Goal: Check status: Check status

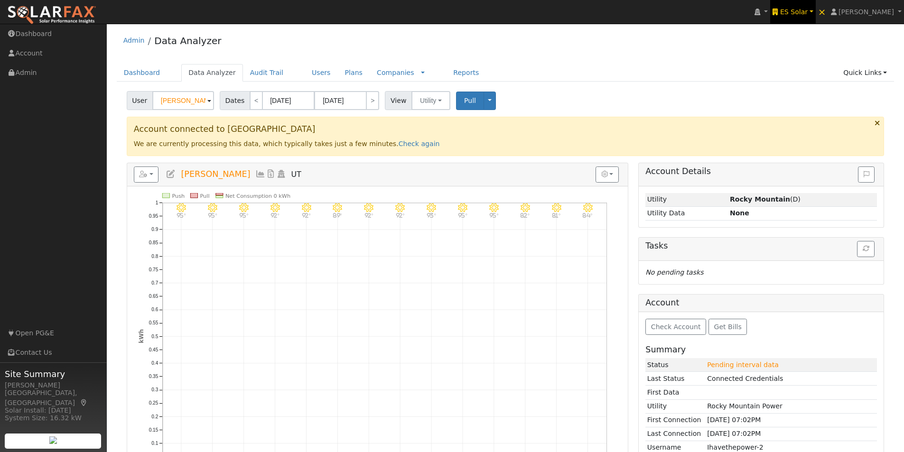
click at [807, 12] on span "ES Solar" at bounding box center [794, 12] width 28 height 8
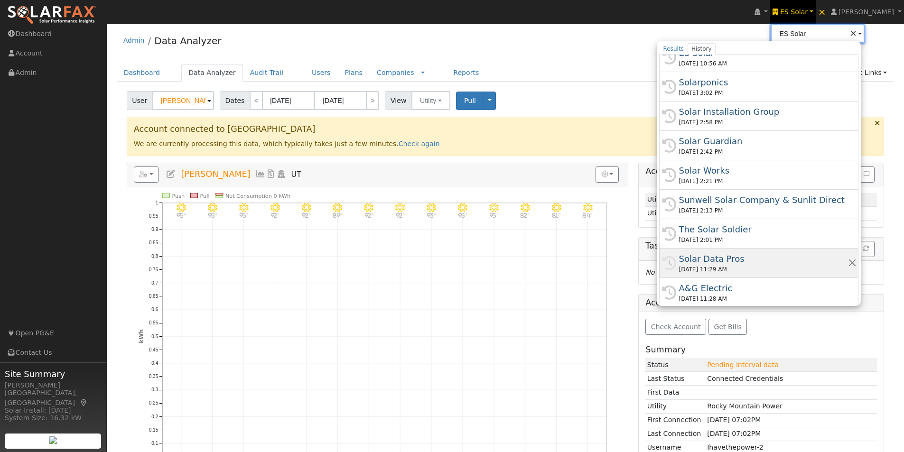
scroll to position [47, 0]
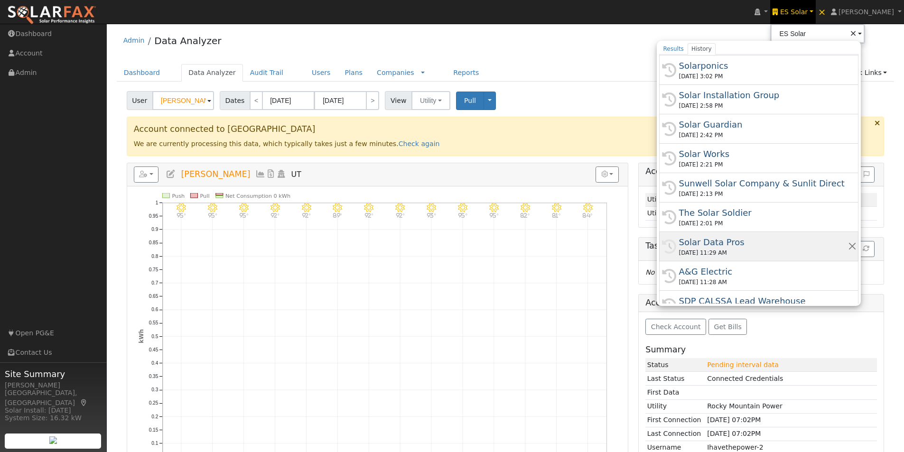
drag, startPoint x: 715, startPoint y: 242, endPoint x: 716, endPoint y: 235, distance: 7.6
click at [716, 243] on div "Solar Data Pros" at bounding box center [762, 242] width 169 height 13
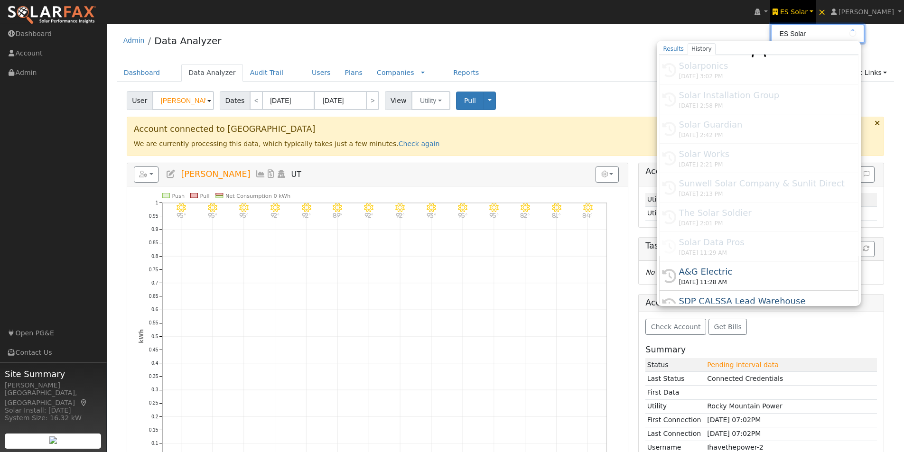
type input "Solar Data Pros"
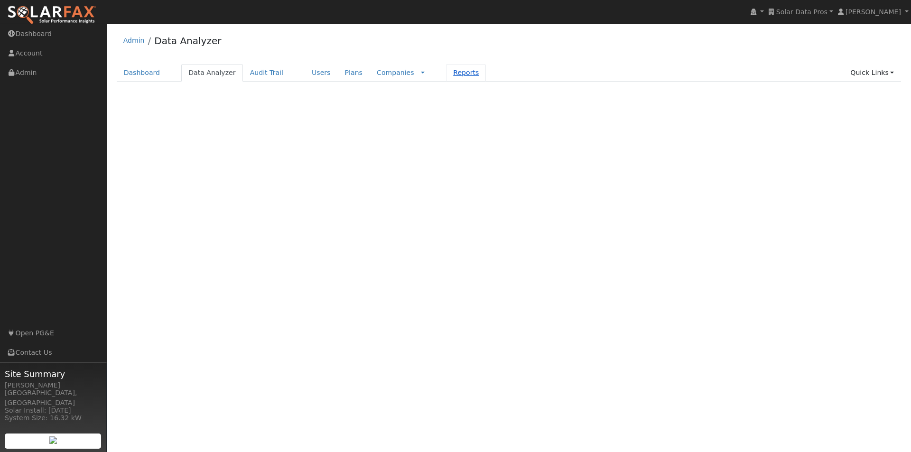
click at [446, 74] on link "Reports" at bounding box center [466, 73] width 40 height 18
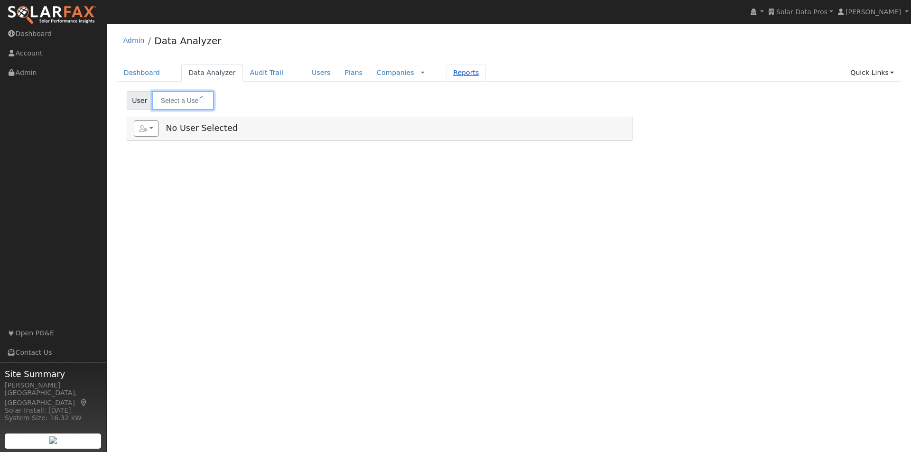
type input "[PERSON_NAME]"
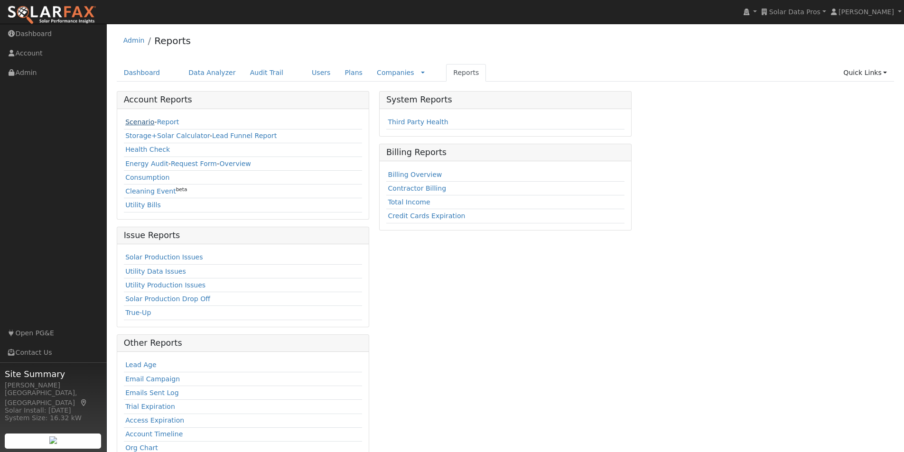
click at [135, 124] on link "Scenario" at bounding box center [139, 122] width 29 height 8
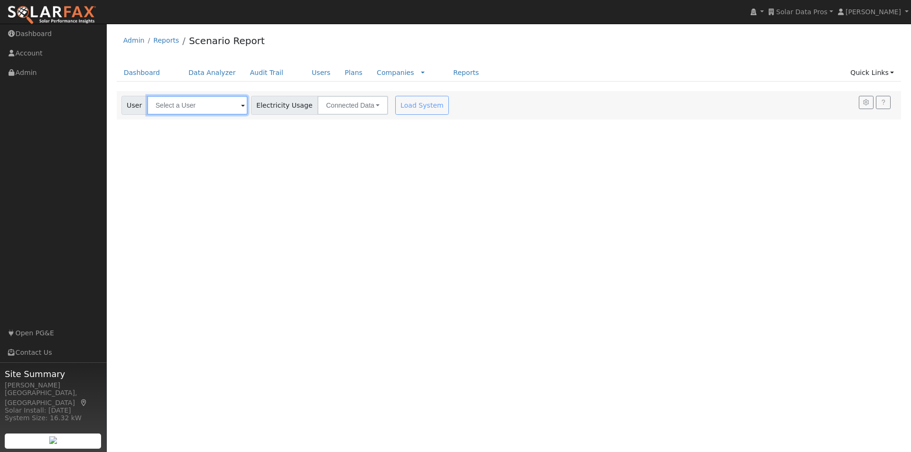
click at [212, 101] on input "text" at bounding box center [197, 105] width 101 height 19
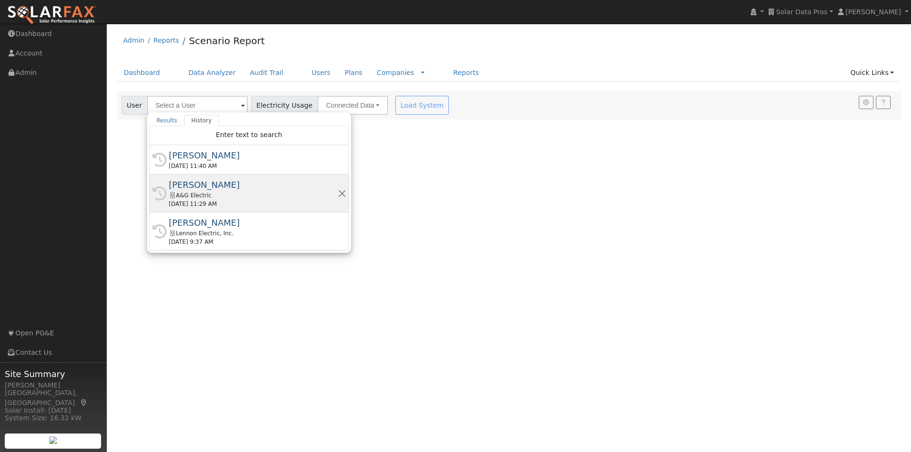
click at [193, 183] on div "[PERSON_NAME]" at bounding box center [253, 184] width 169 height 13
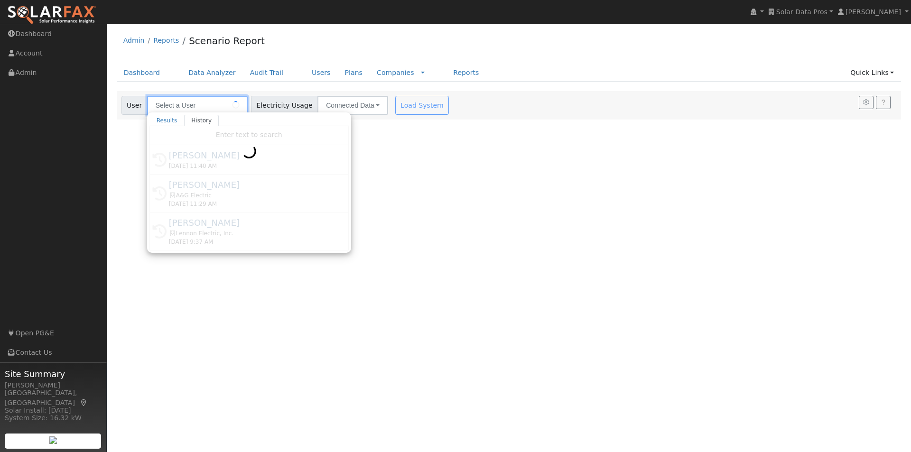
type input "[PERSON_NAME]"
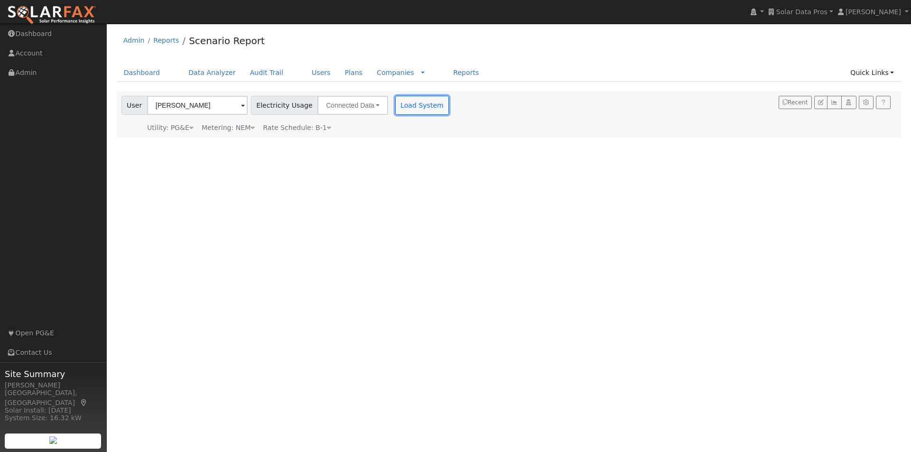
click at [404, 108] on button "Load System" at bounding box center [422, 105] width 54 height 19
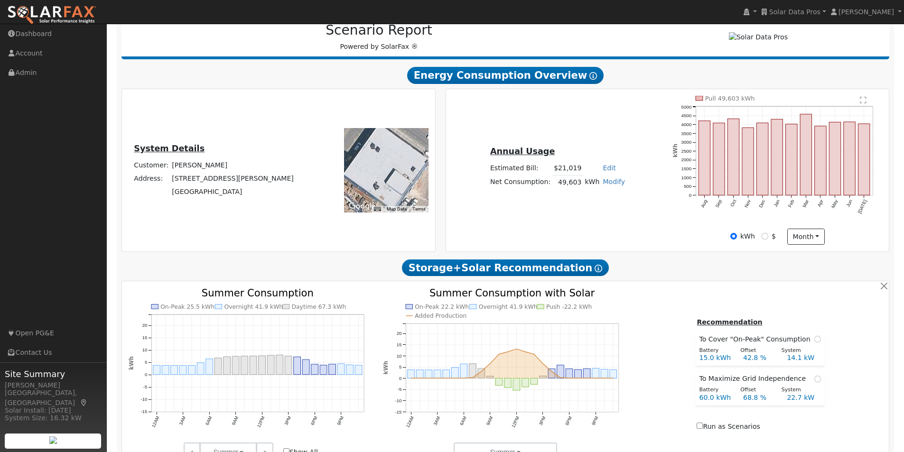
scroll to position [142, 0]
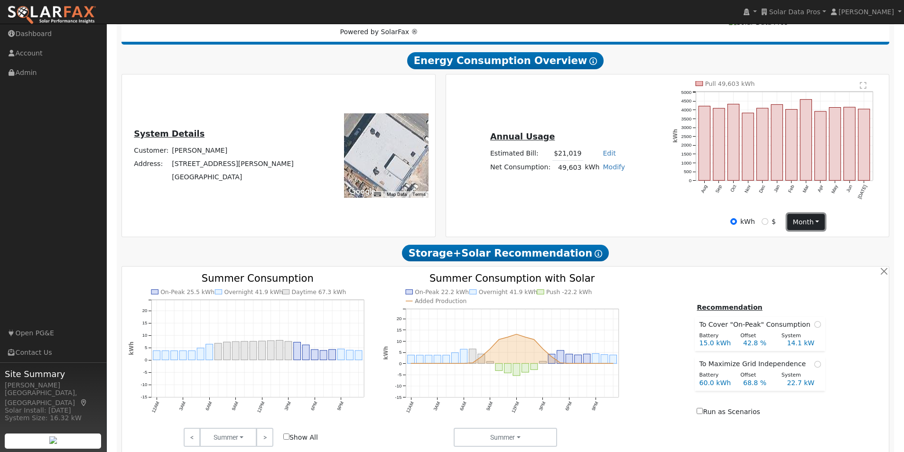
click at [808, 226] on button "month" at bounding box center [805, 222] width 37 height 16
click at [797, 246] on link "Day" at bounding box center [821, 241] width 66 height 13
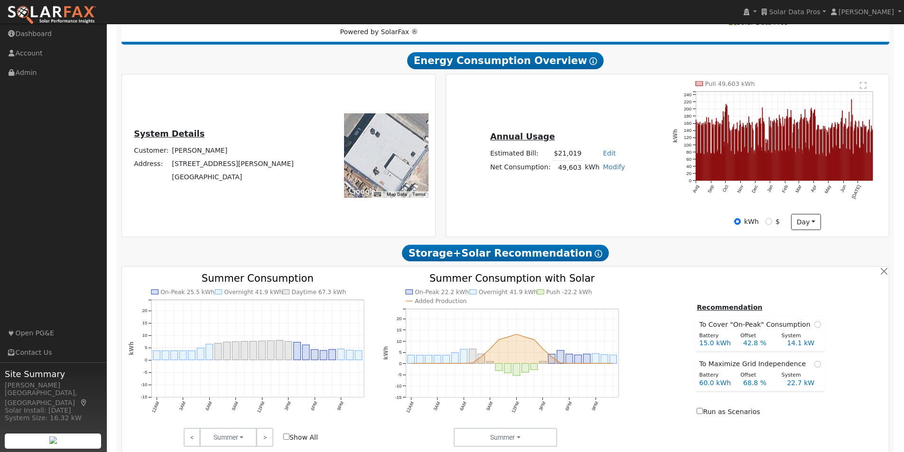
click at [864, 89] on text "" at bounding box center [863, 86] width 7 height 8
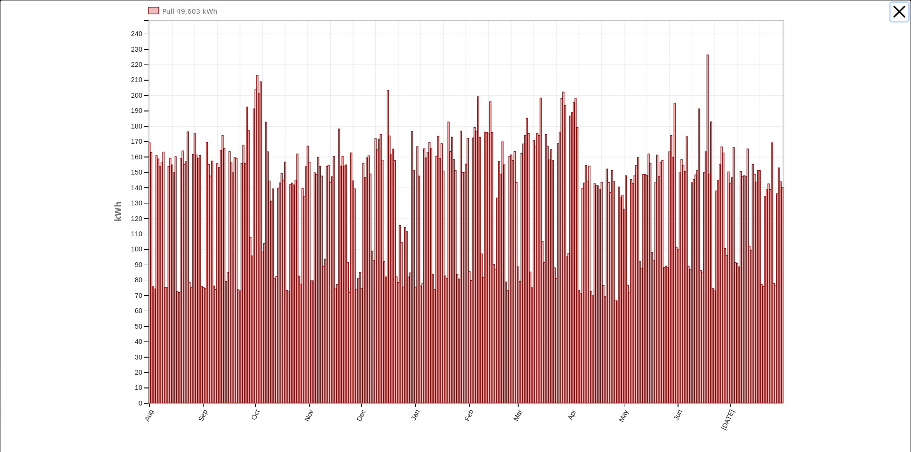
click at [892, 9] on button "button" at bounding box center [900, 12] width 18 height 18
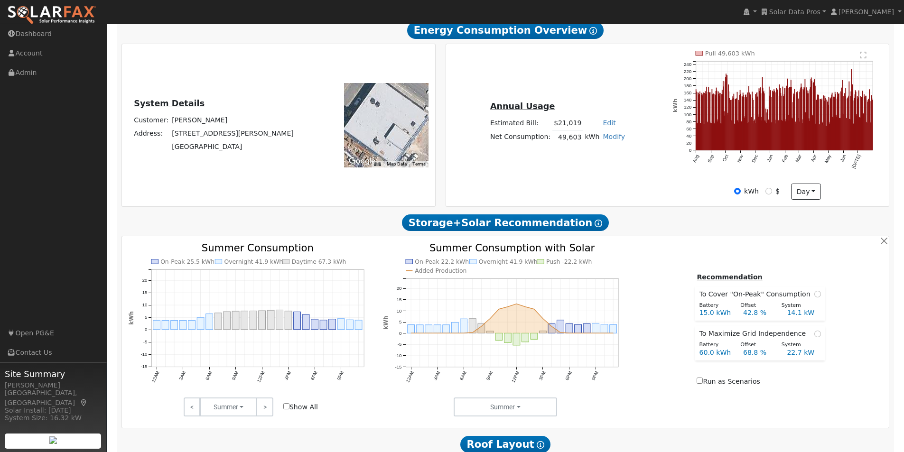
scroll to position [190, 0]
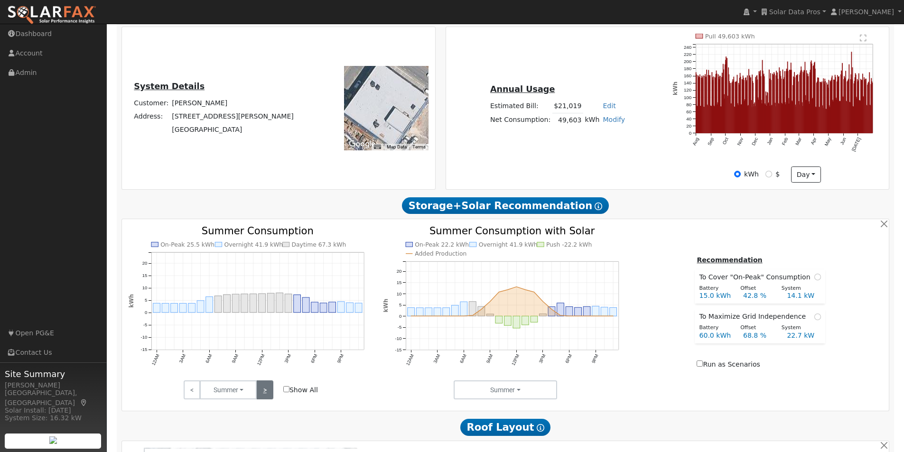
click at [264, 395] on link ">" at bounding box center [264, 389] width 17 height 19
click at [265, 394] on link ">" at bounding box center [264, 389] width 17 height 19
click at [814, 280] on input "radio" at bounding box center [817, 277] width 7 height 7
radio input "true"
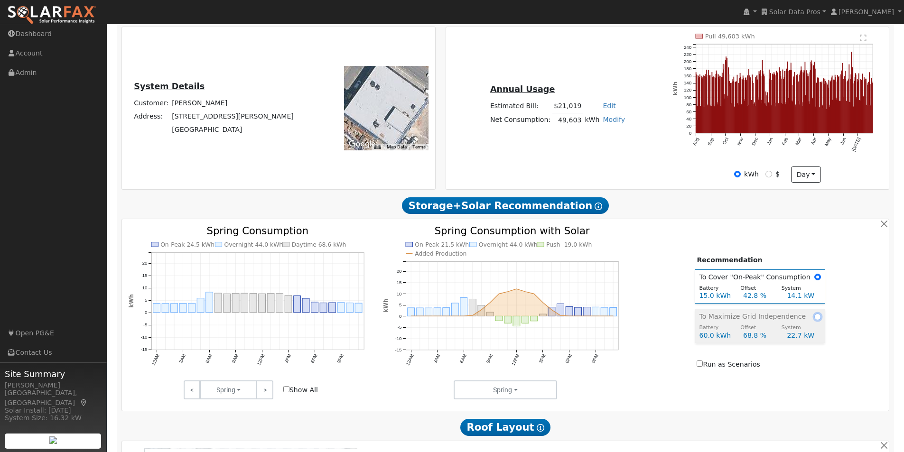
click at [814, 320] on input "radio" at bounding box center [817, 317] width 7 height 7
radio input "true"
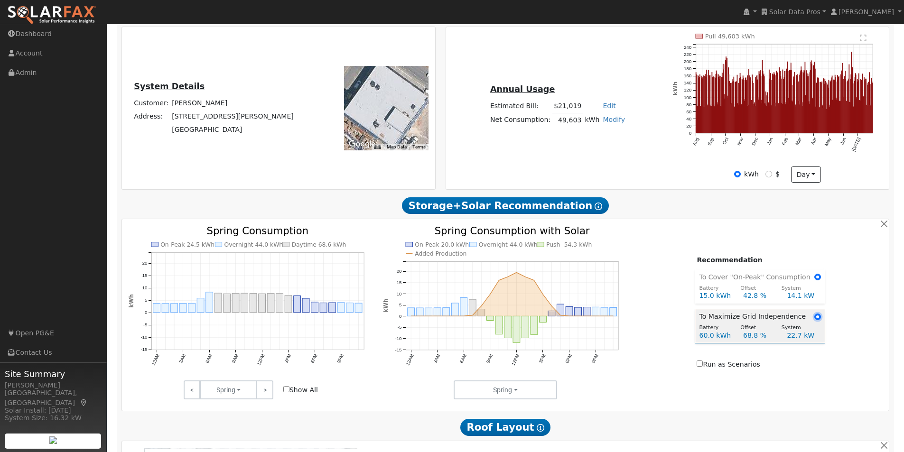
radio input "false"
click at [606, 122] on link "Modify" at bounding box center [614, 120] width 22 height 8
click at [574, 137] on link "Add Consumption" at bounding box center [577, 135] width 79 height 13
type input "49603"
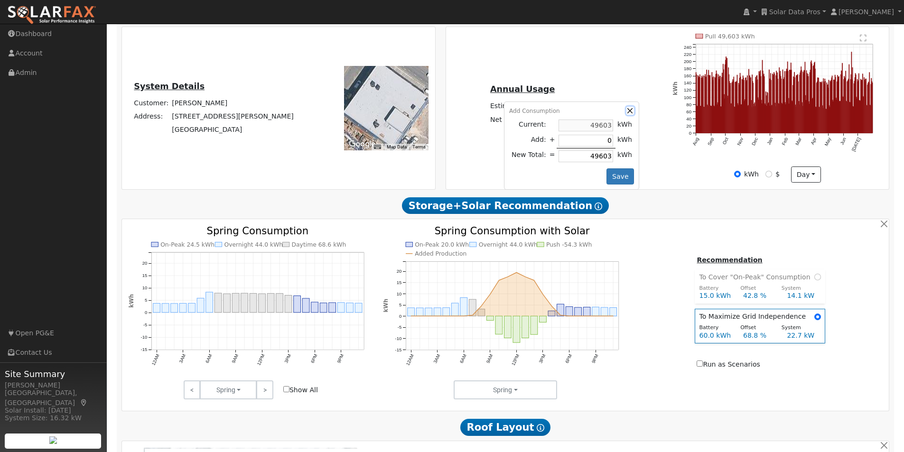
click at [626, 114] on button "button" at bounding box center [630, 111] width 8 height 8
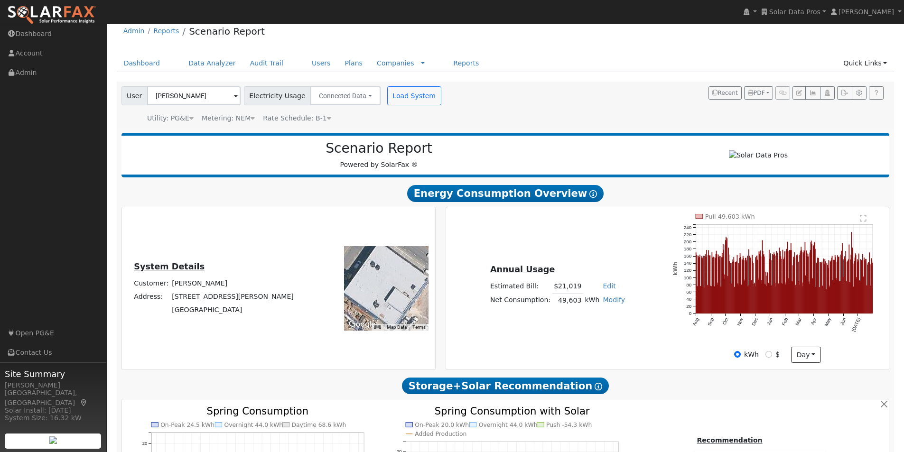
scroll to position [0, 0]
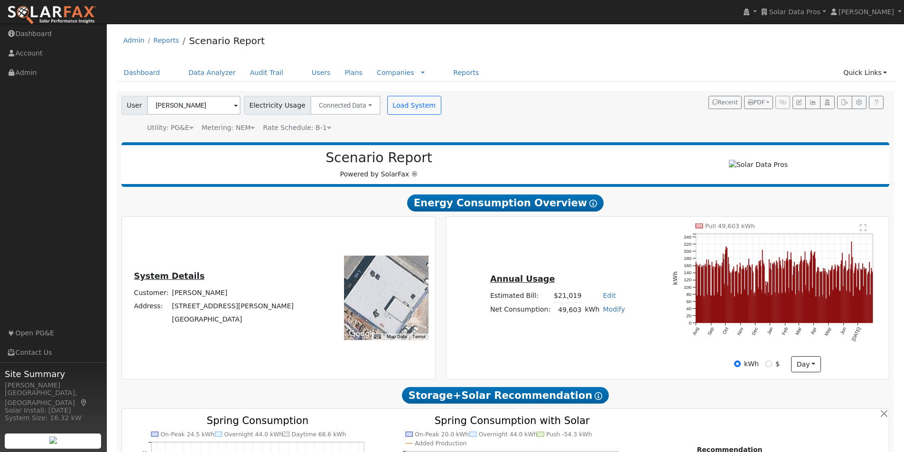
click at [234, 102] on span at bounding box center [236, 106] width 4 height 11
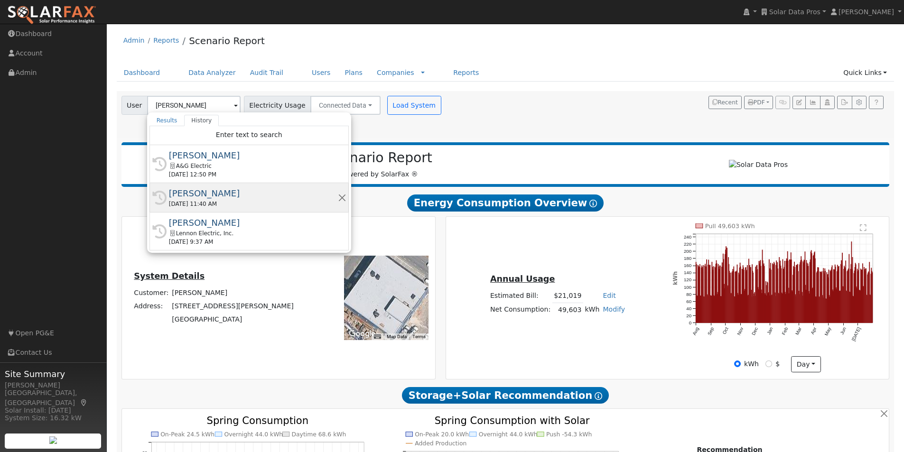
click at [183, 192] on div "Shahab Hillyer" at bounding box center [253, 193] width 169 height 13
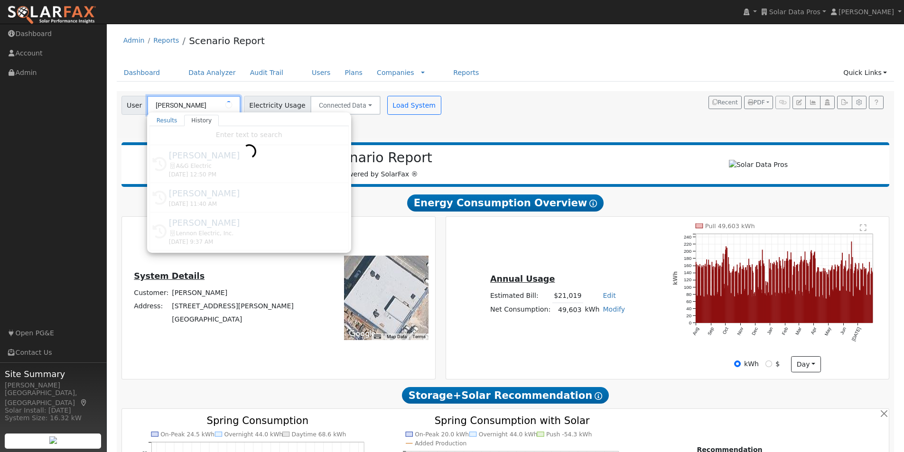
type input "Shahab Hillyer"
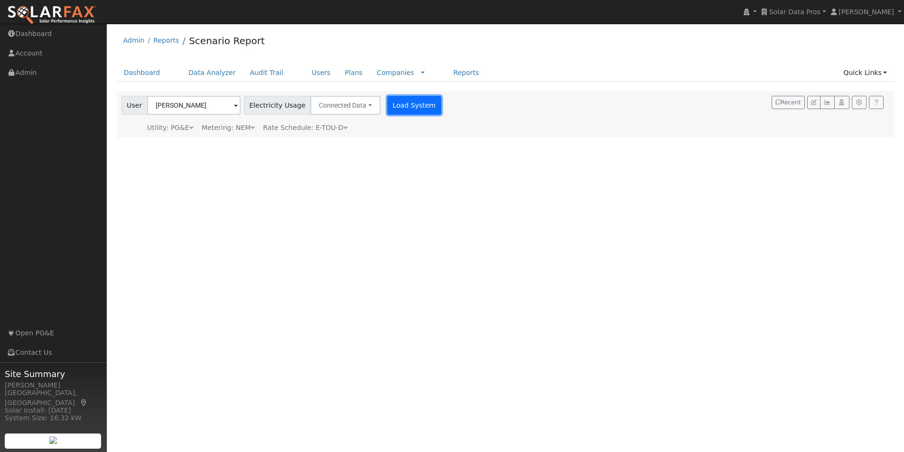
click at [389, 102] on button "Load System" at bounding box center [414, 105] width 54 height 19
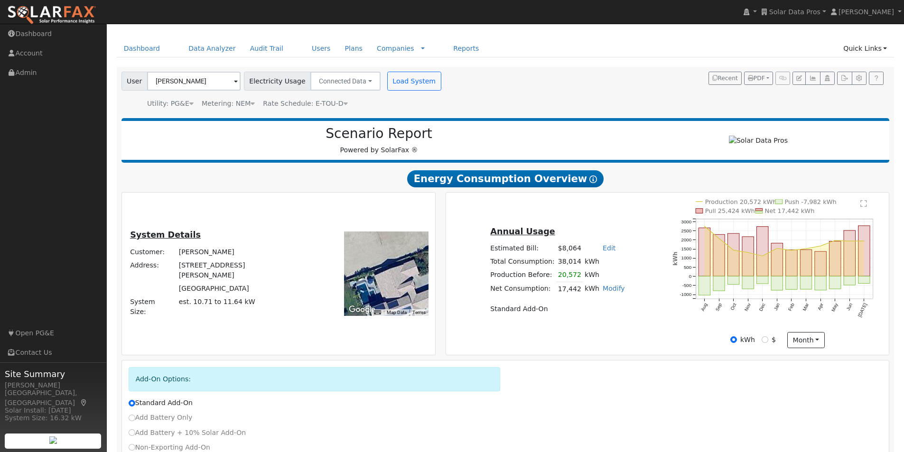
scroll to position [47, 0]
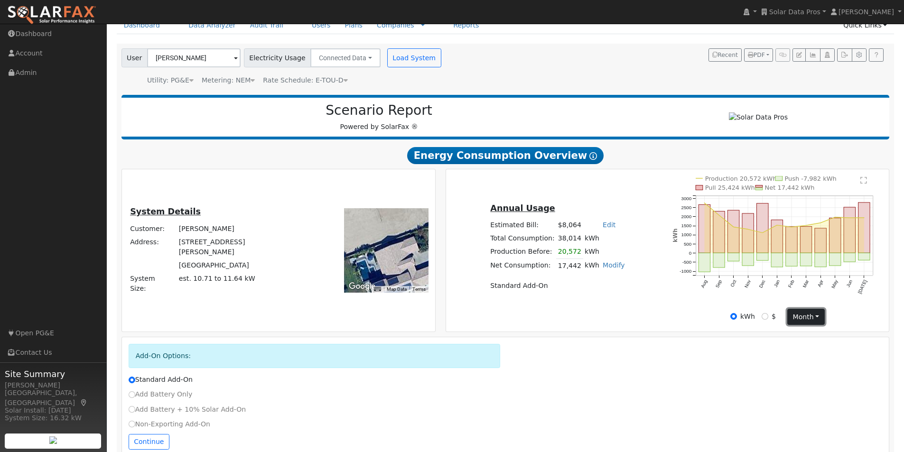
click at [811, 318] on button "month" at bounding box center [805, 317] width 37 height 16
click at [799, 343] on link "Day" at bounding box center [821, 336] width 66 height 13
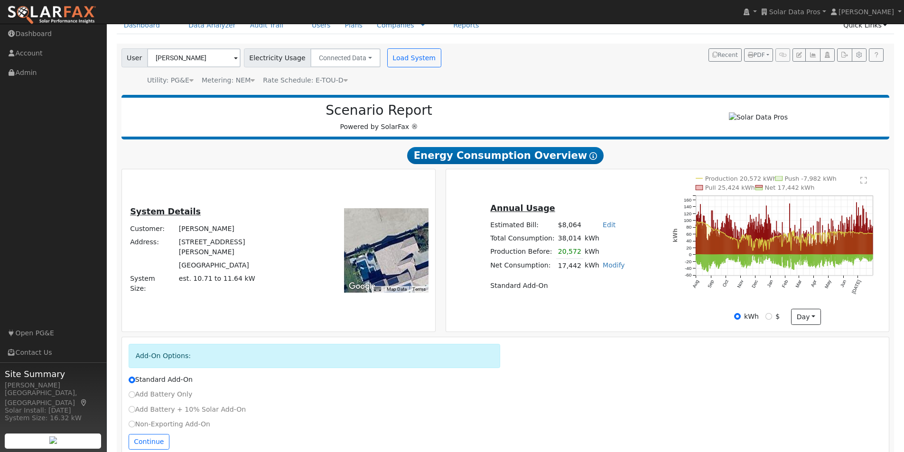
click at [864, 184] on text "" at bounding box center [863, 180] width 7 height 8
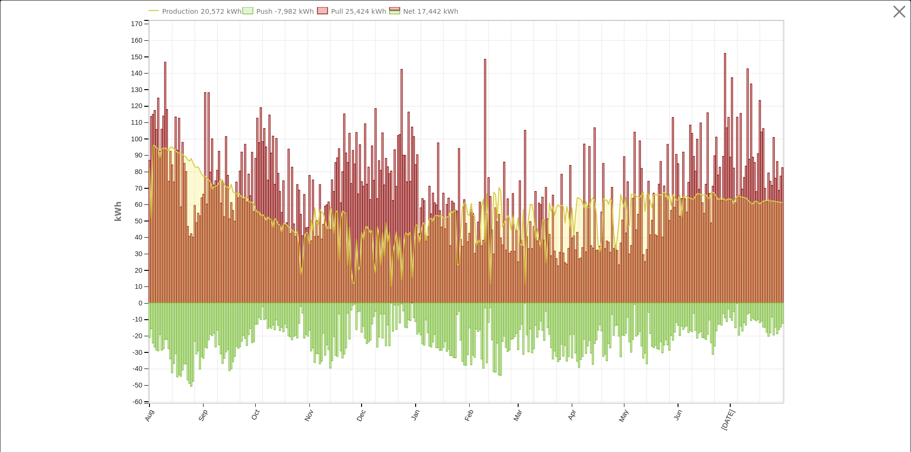
click at [180, 12] on text "Production 20,572 kWh" at bounding box center [202, 12] width 80 height 8
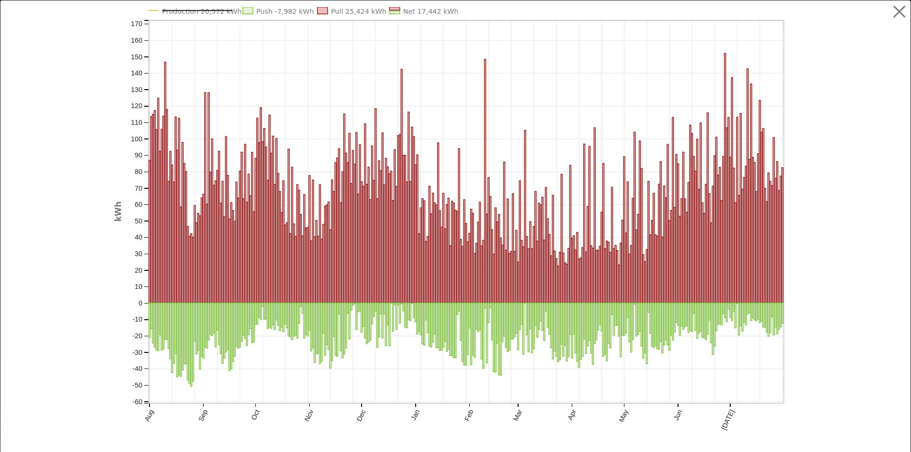
click at [180, 12] on text "Production 20,572 kWh" at bounding box center [202, 12] width 80 height 8
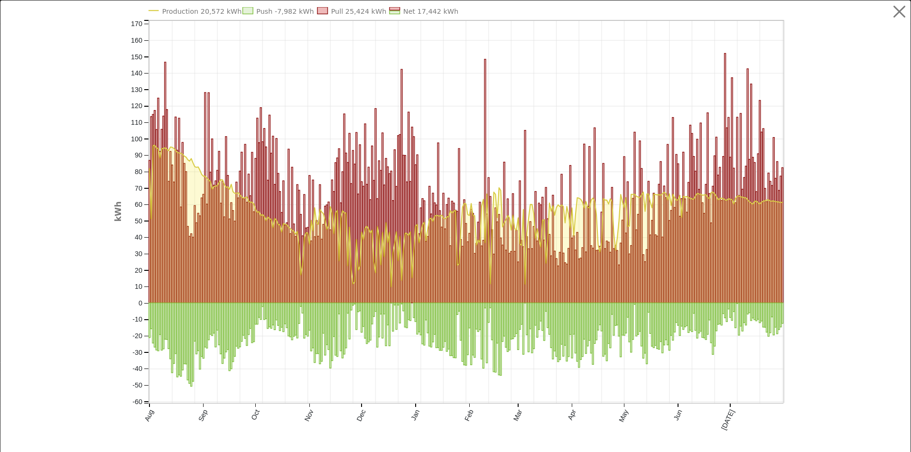
click at [205, 8] on text "Production 20,572 kWh" at bounding box center [202, 12] width 80 height 8
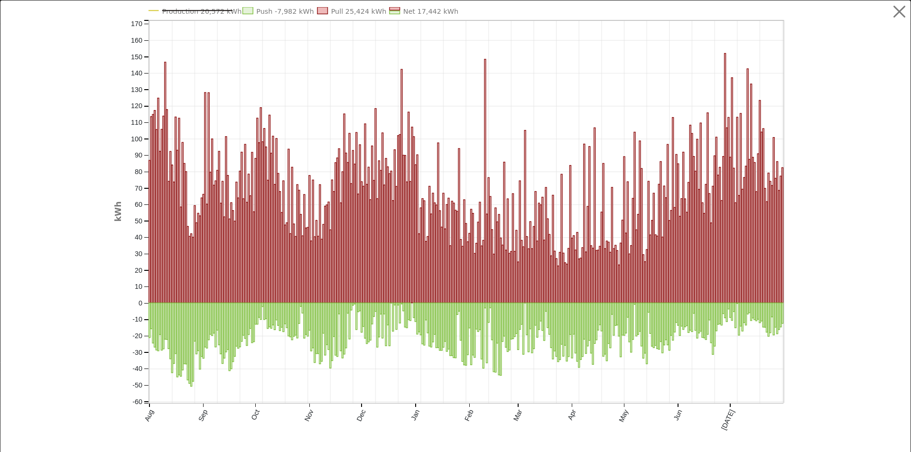
click at [204, 12] on text "Production 20,572 kWh" at bounding box center [202, 12] width 80 height 8
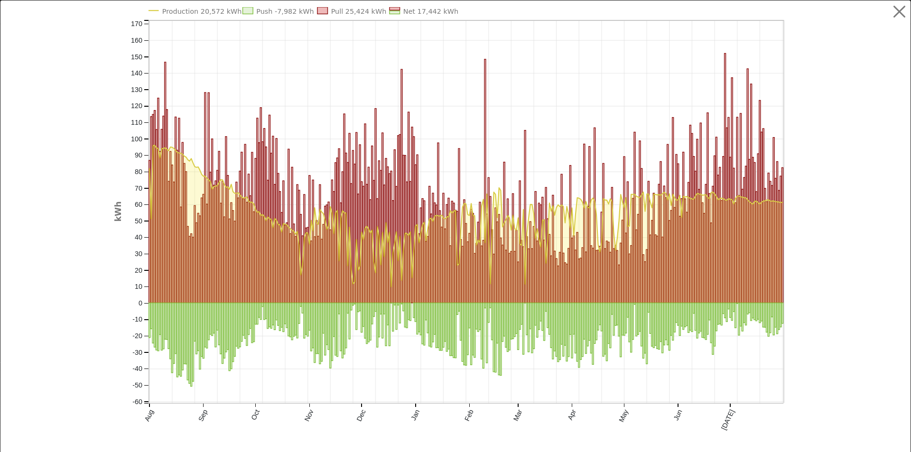
click at [398, 8] on icon "Production 20,572 kWh Push -7,982 kWh Pull 25,424 kWh Net 17,442 kWh Aug Sep Oc…" at bounding box center [455, 229] width 683 height 444
click at [403, 11] on text "Net 17,442 kWh" at bounding box center [430, 12] width 55 height 8
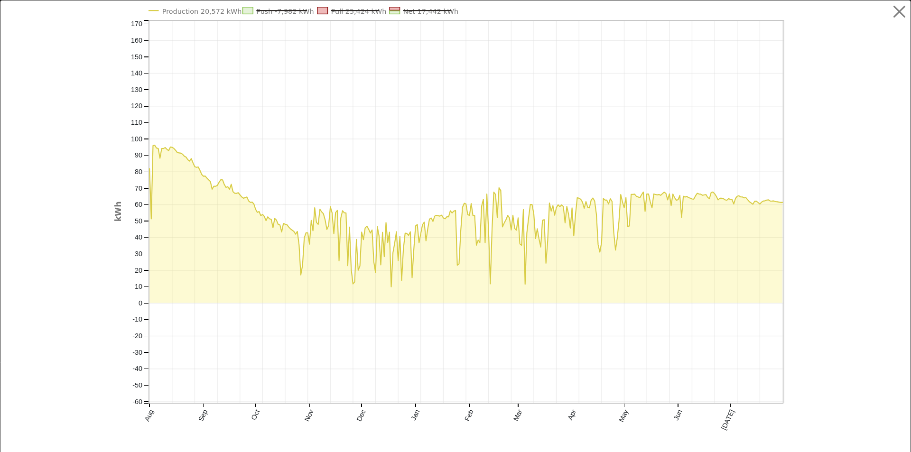
click at [350, 9] on text "Pull 25,424 kWh" at bounding box center [359, 12] width 56 height 8
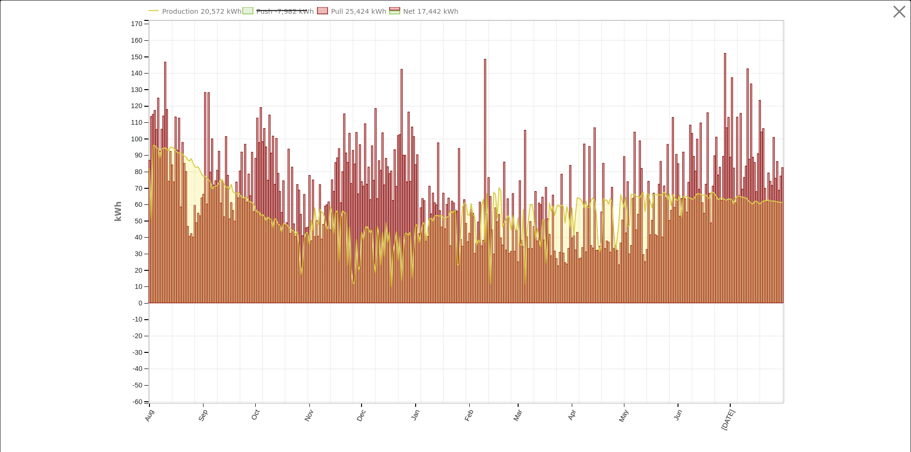
click at [263, 10] on text "Push -7,982 kWh" at bounding box center [284, 12] width 57 height 8
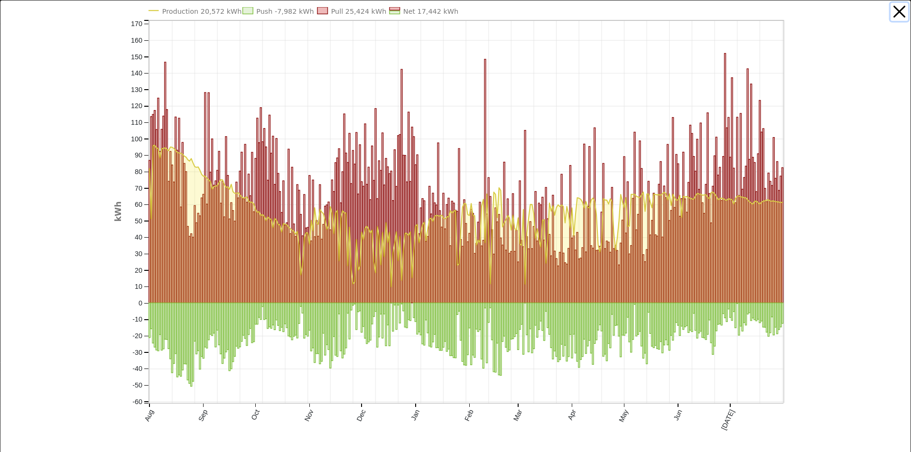
click at [891, 9] on button "button" at bounding box center [900, 12] width 18 height 18
